Goal: Navigation & Orientation: Find specific page/section

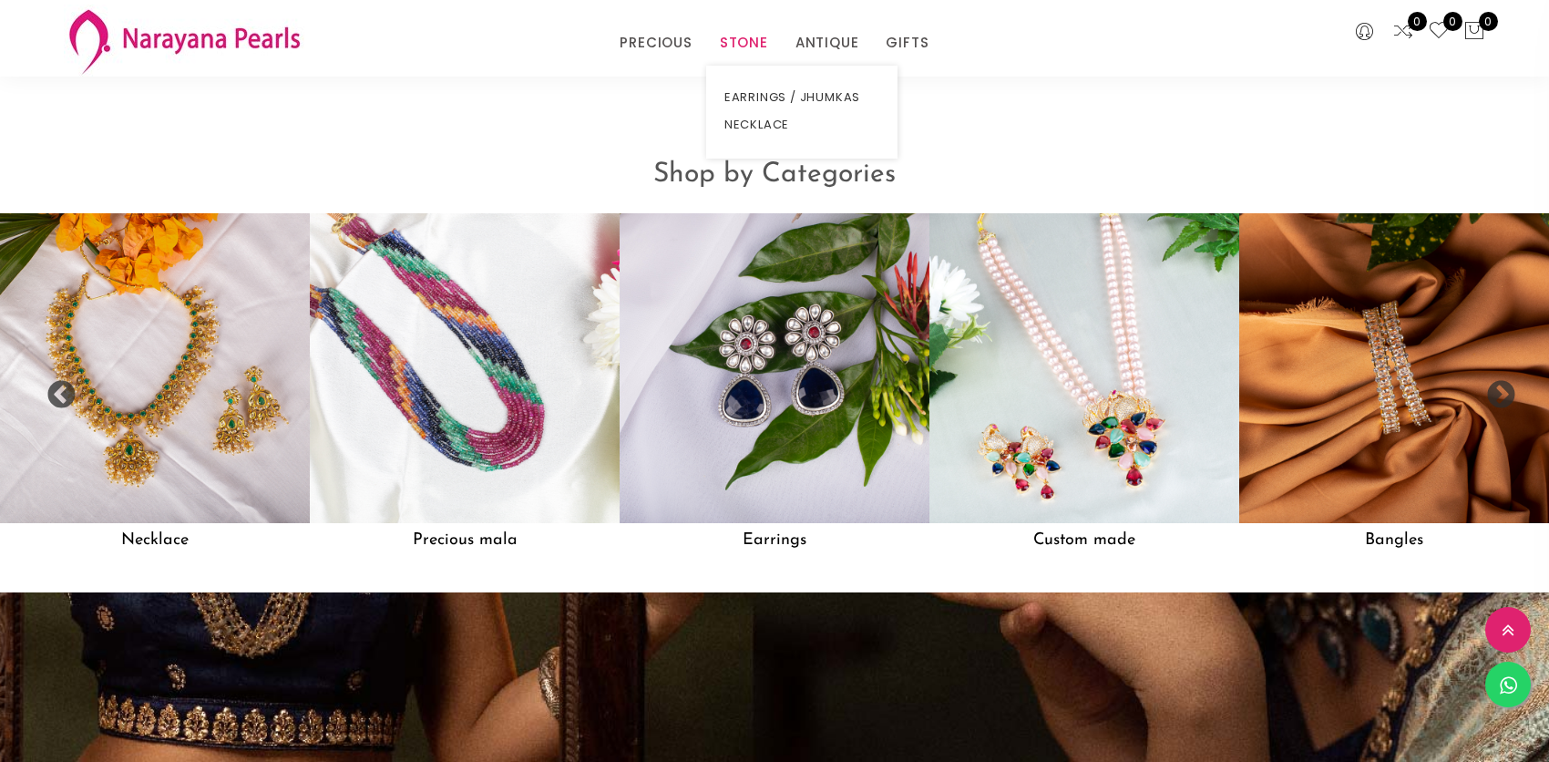
scroll to position [1642, 0]
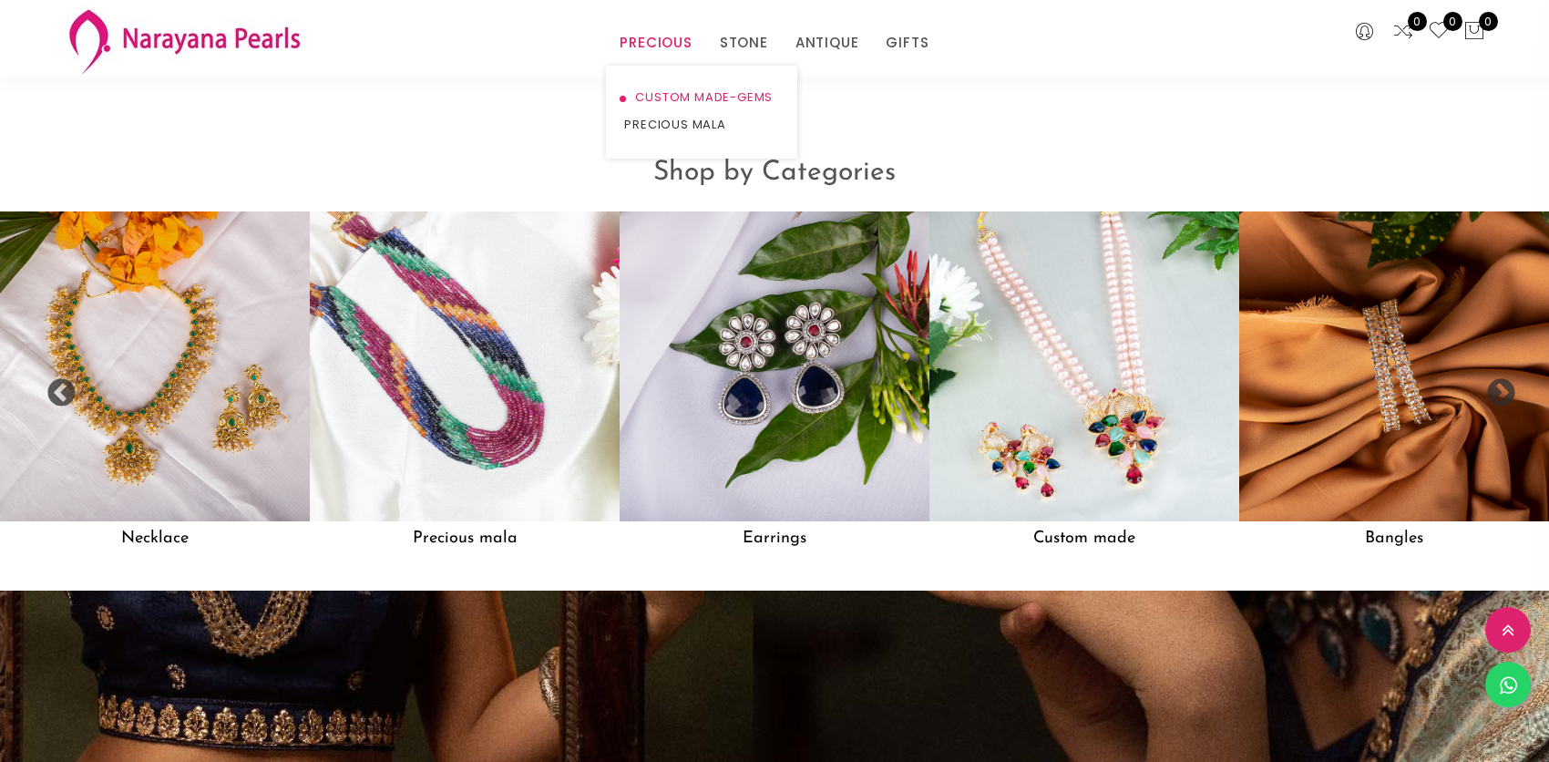
click at [684, 92] on link "CUSTOM MADE-GEMS" at bounding box center [701, 97] width 155 height 27
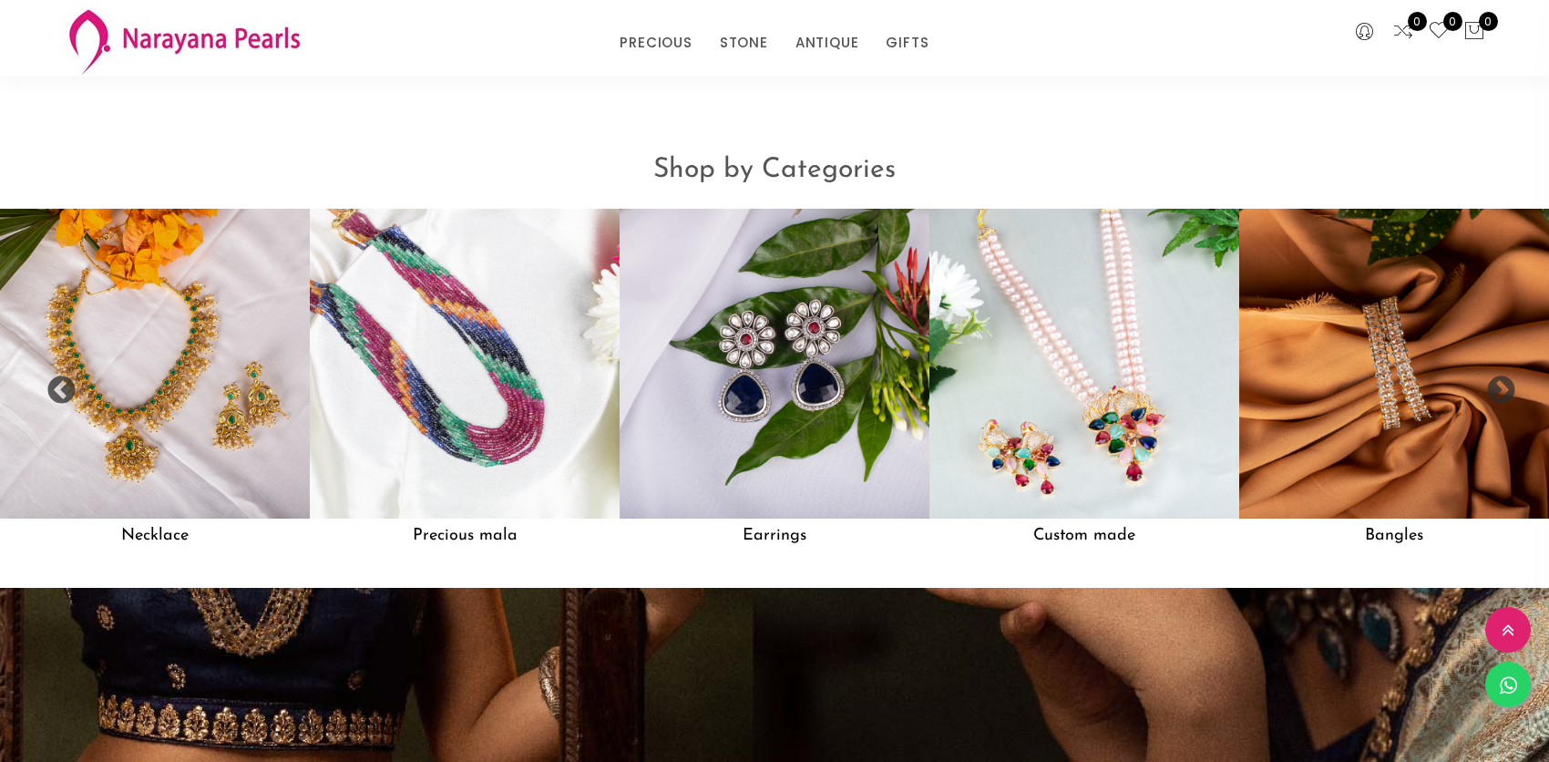
scroll to position [2273, 0]
